Goal: Information Seeking & Learning: Learn about a topic

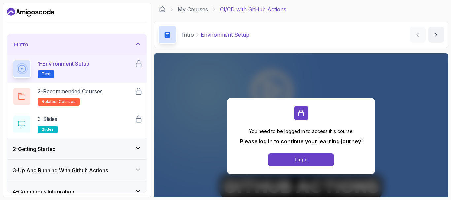
scroll to position [10, 0]
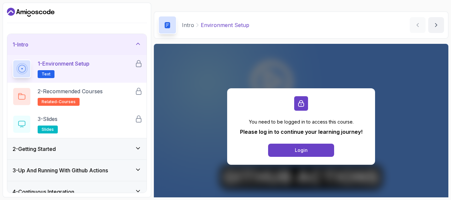
click at [34, 9] on icon "Dashboard" at bounding box center [31, 12] width 48 height 11
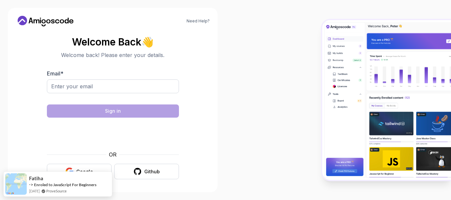
click at [45, 22] on icon at bounding box center [44, 21] width 4 height 4
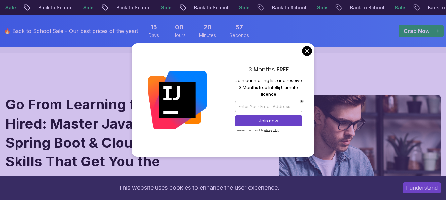
scroll to position [28, 0]
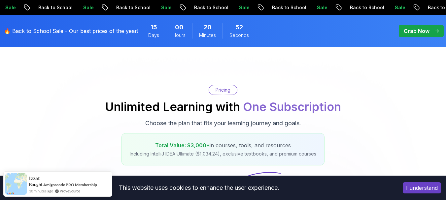
scroll to position [37, 0]
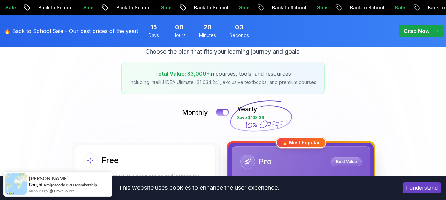
scroll to position [0, 0]
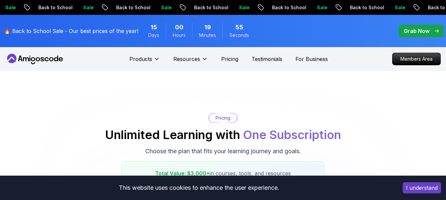
click at [422, 191] on button "I understand" at bounding box center [422, 187] width 38 height 11
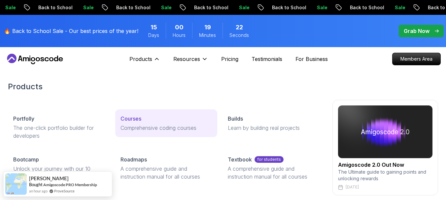
click at [165, 128] on p "Comprehensive coding courses" at bounding box center [165, 128] width 91 height 8
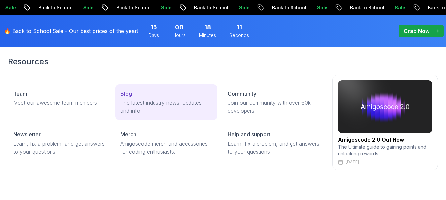
scroll to position [24, 0]
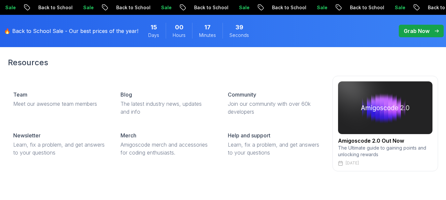
click at [232, 57] on div "Resources Team Meet our awesome team members Blog The latest industry news, upd…" at bounding box center [223, 114] width 430 height 141
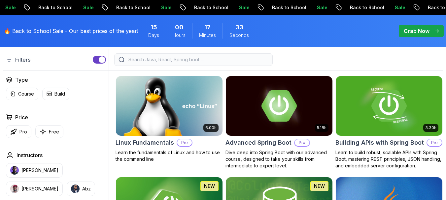
scroll to position [174, 0]
